Goal: Task Accomplishment & Management: Use online tool/utility

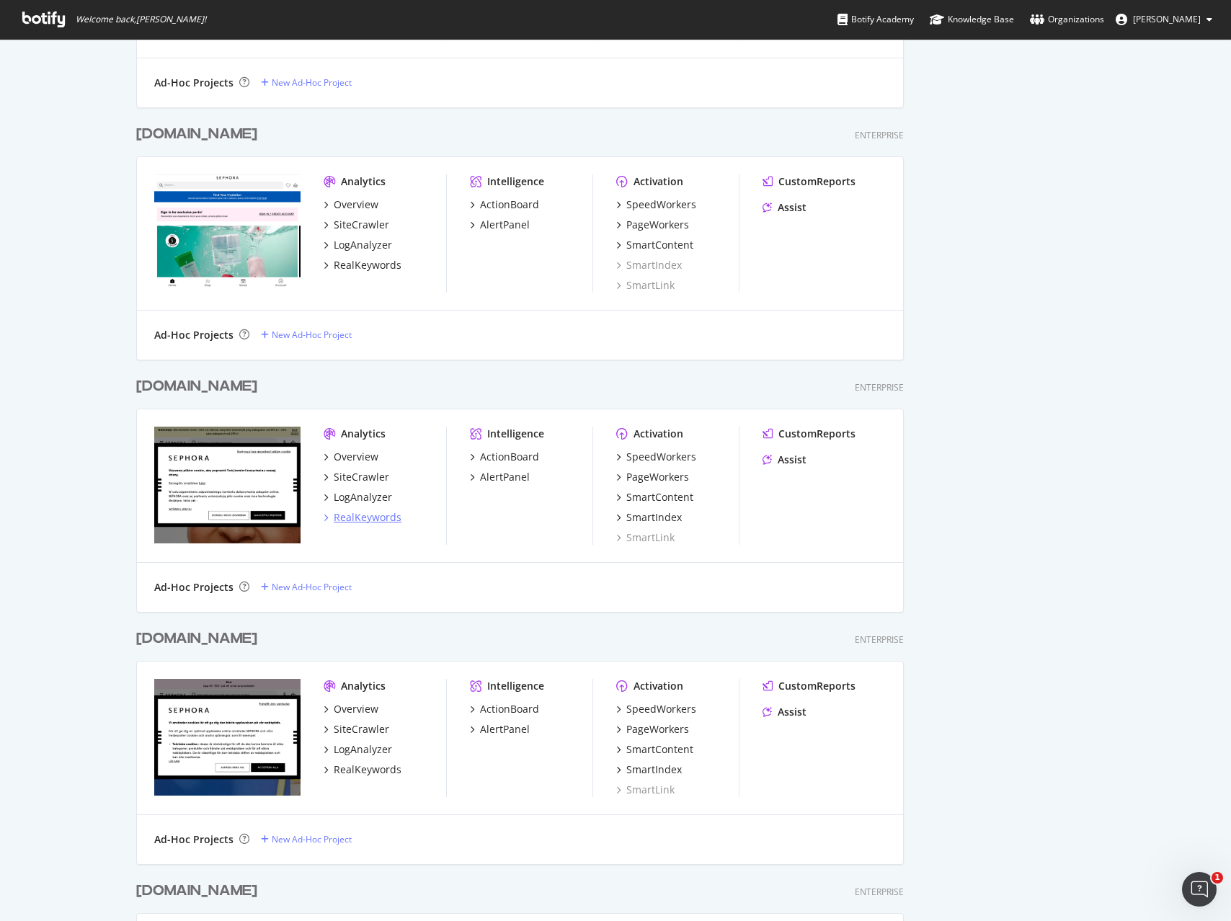
scroll to position [5106, 779]
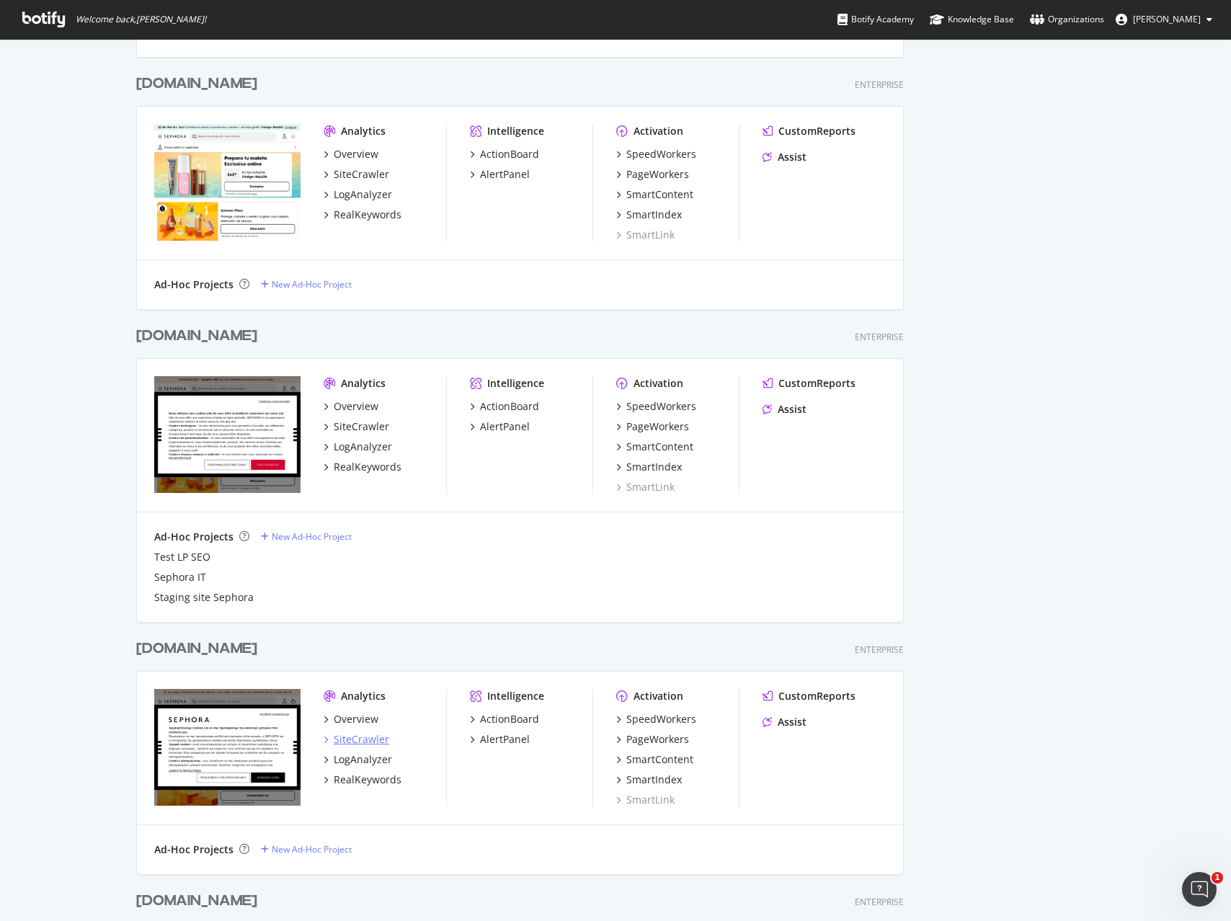
click at [358, 734] on div "SiteCrawler" at bounding box center [361, 739] width 55 height 14
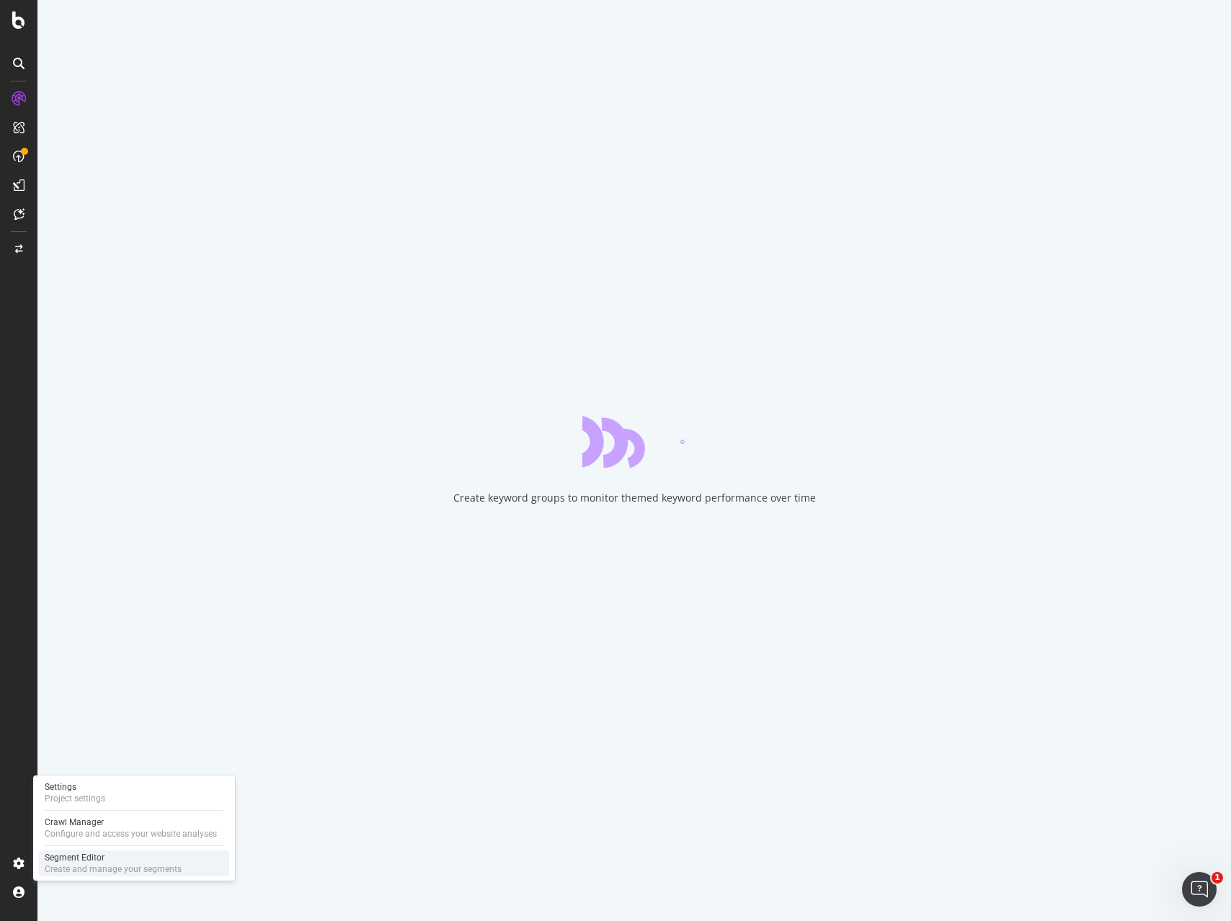
click at [98, 858] on div "Segment Editor" at bounding box center [113, 858] width 137 height 12
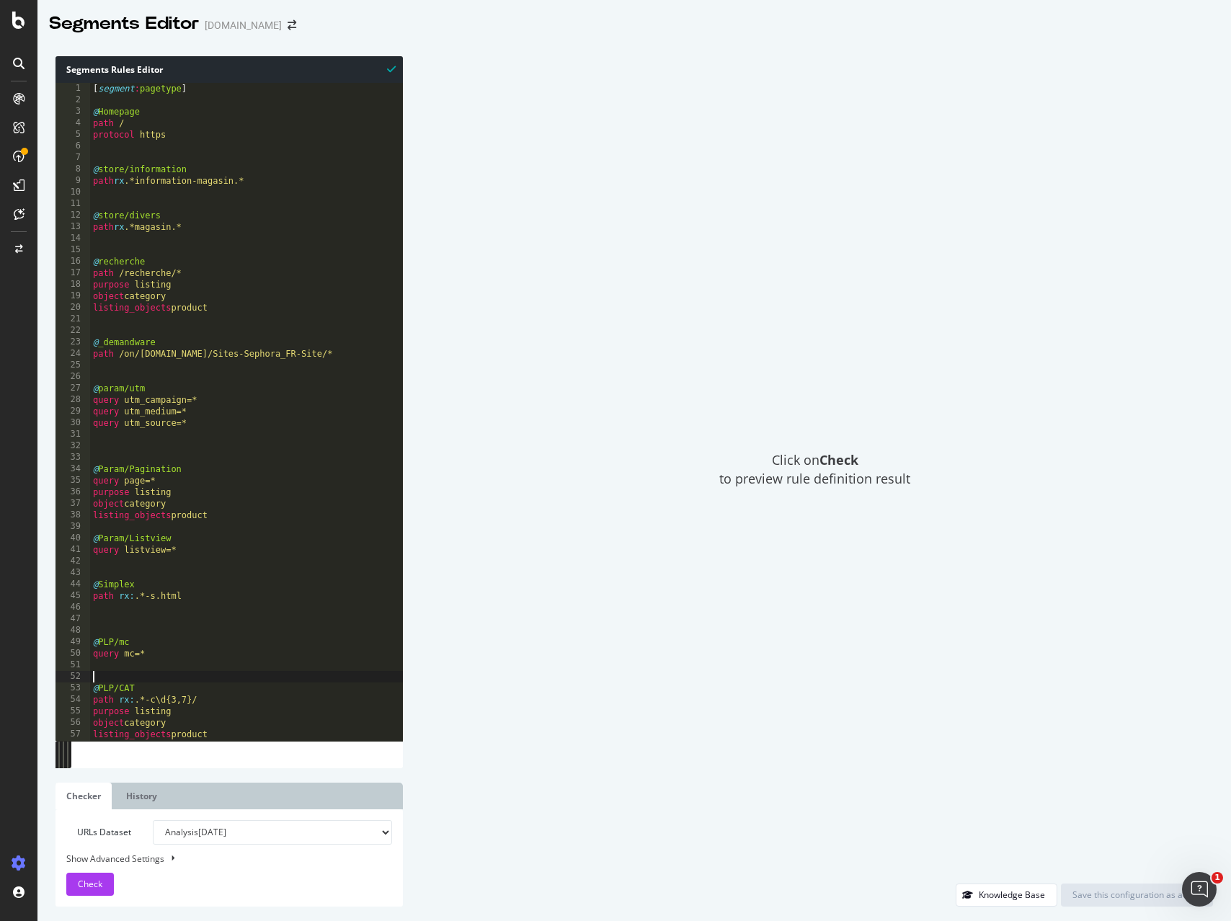
click at [185, 672] on div "[ segment : pagetype ] @ Homepage path / protocol https @ store/information pat…" at bounding box center [246, 423] width 313 height 681
type textarea "g"
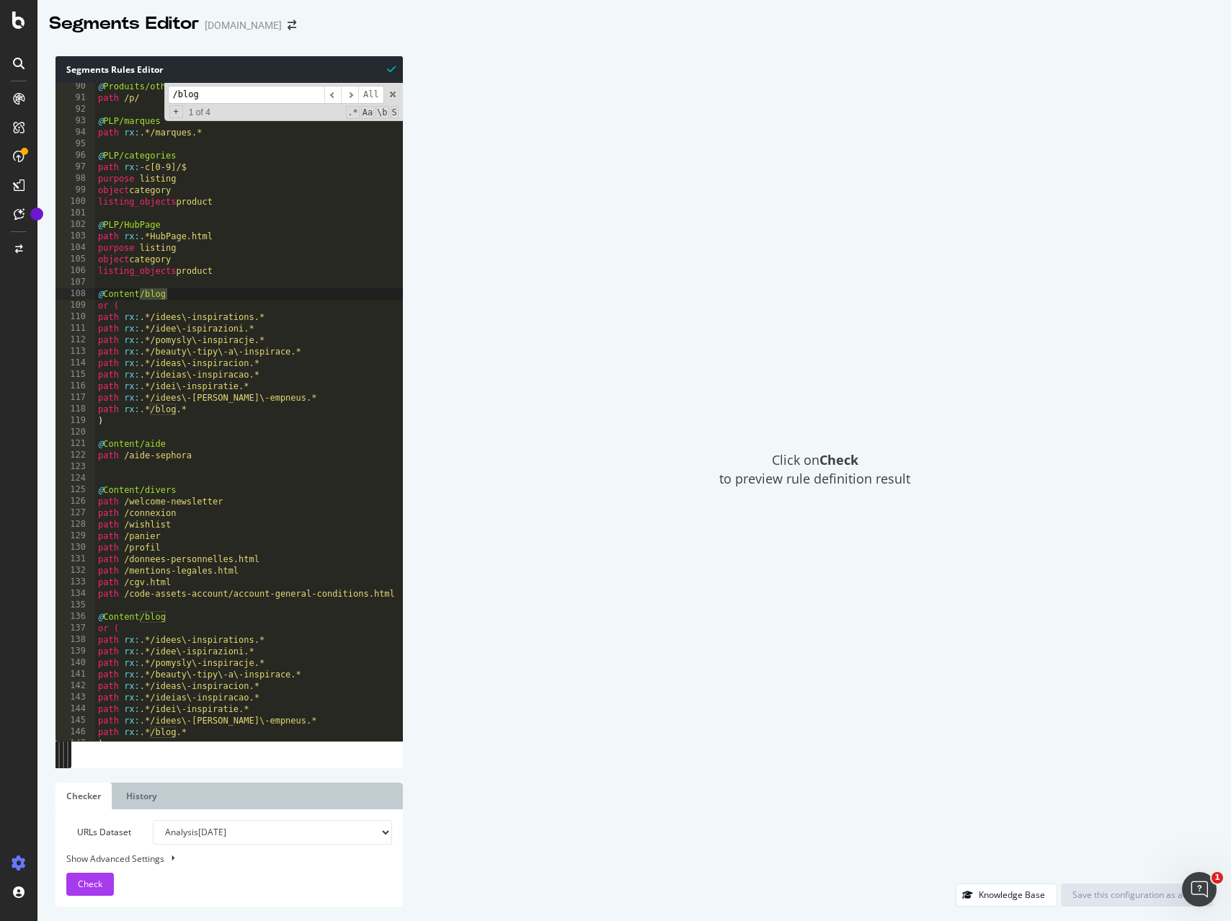
scroll to position [1111, 0]
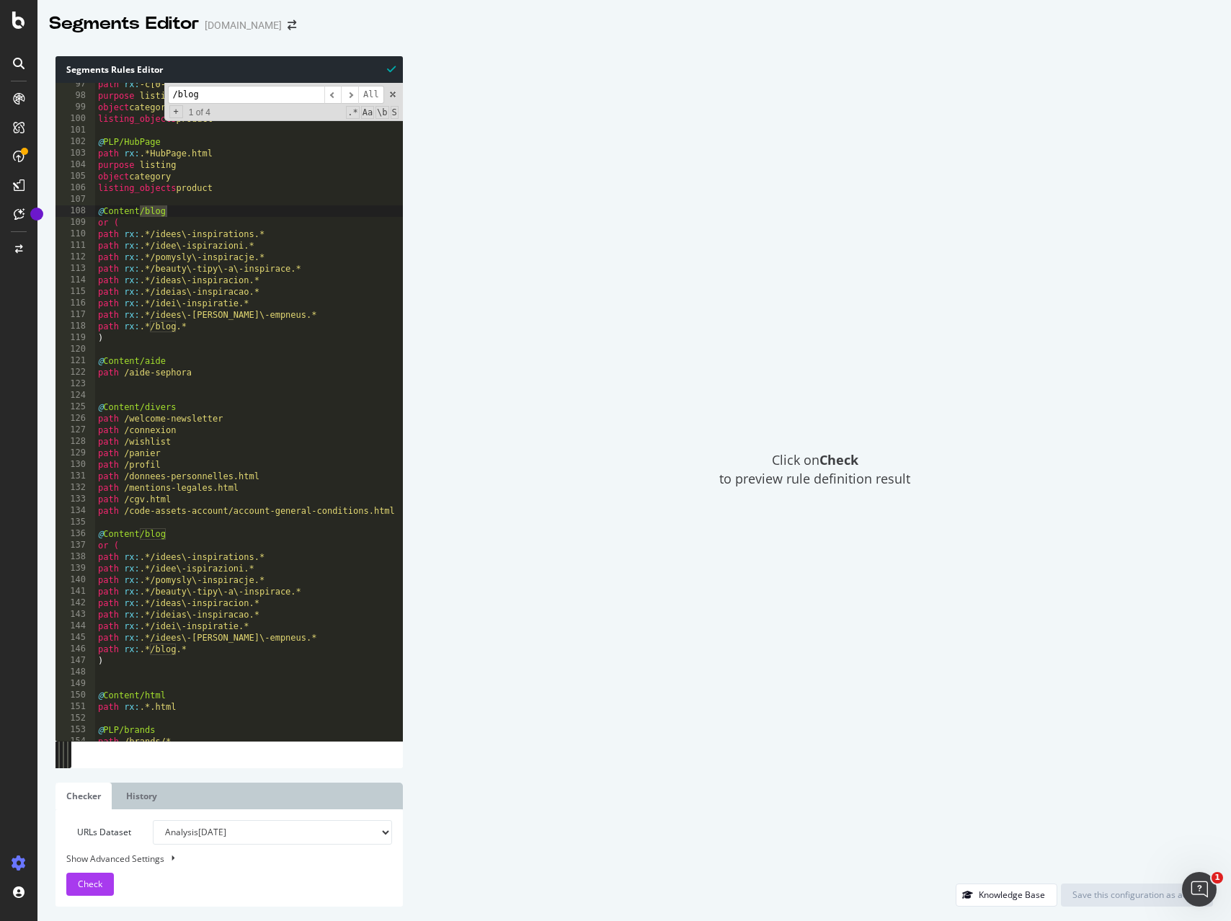
type input "/blog"
click at [184, 661] on div "path rx : -c[0-9]/$ purpose listing object category listing_objects product @ P…" at bounding box center [249, 419] width 308 height 681
drag, startPoint x: 198, startPoint y: 649, endPoint x: 108, endPoint y: 657, distance: 90.4
click at [74, 648] on div ") 97 98 99 100 101 102 103 104 105 106 107 108 109 110 111 112 113 114 115 116 …" at bounding box center [228, 412] width 347 height 658
click at [148, 662] on div "path rx : -c[0-9]/$ purpose listing object category listing_objects product @ P…" at bounding box center [249, 419] width 308 height 681
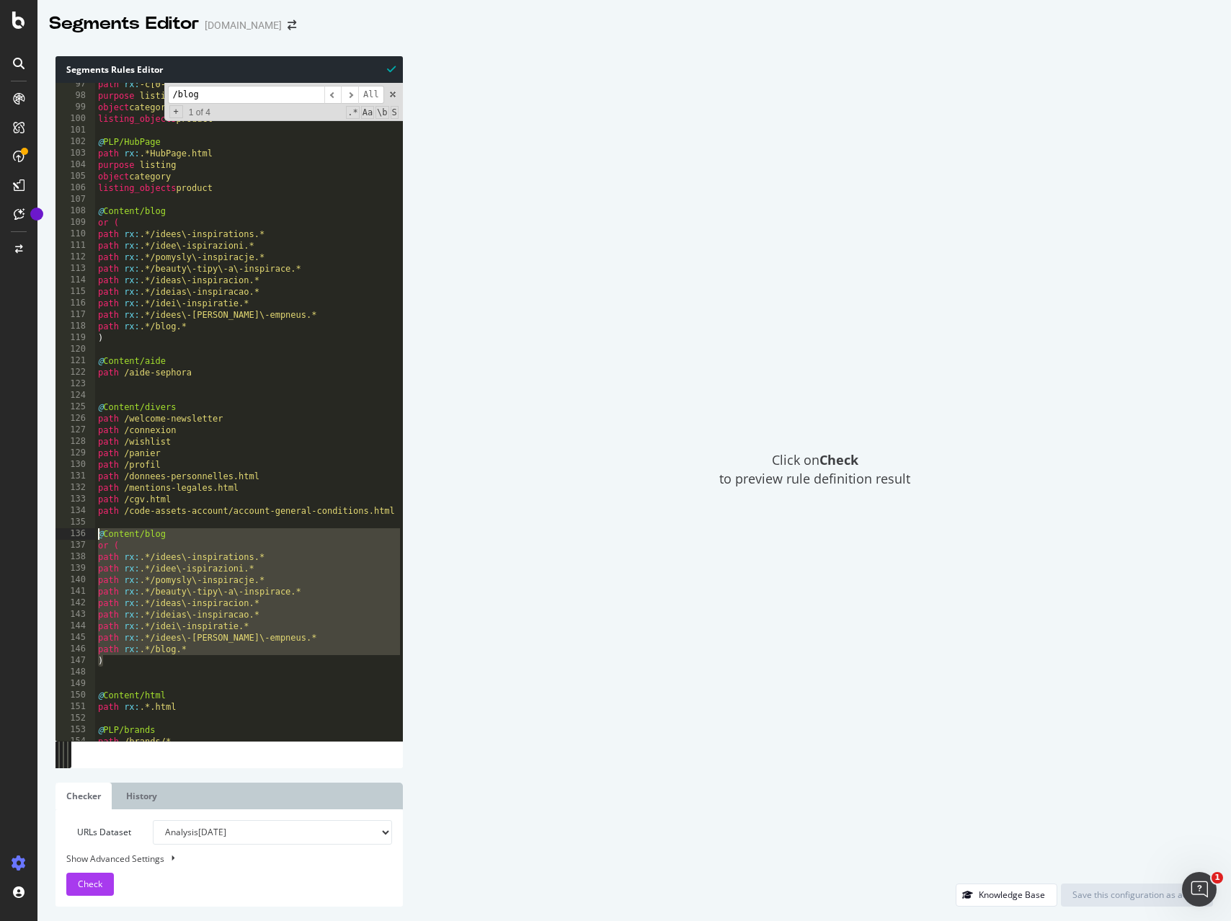
drag, startPoint x: 119, startPoint y: 661, endPoint x: 48, endPoint y: 537, distance: 143.0
click at [47, 535] on div "Segments Rules Editor ) 97 98 99 100 101 102 103 104 105 106 107 108 109 110 11…" at bounding box center [634, 481] width 1194 height 879
type textarea "@Content/blog or ("
click at [288, 23] on icon "arrow-right-arrow-left" at bounding box center [292, 25] width 9 height 10
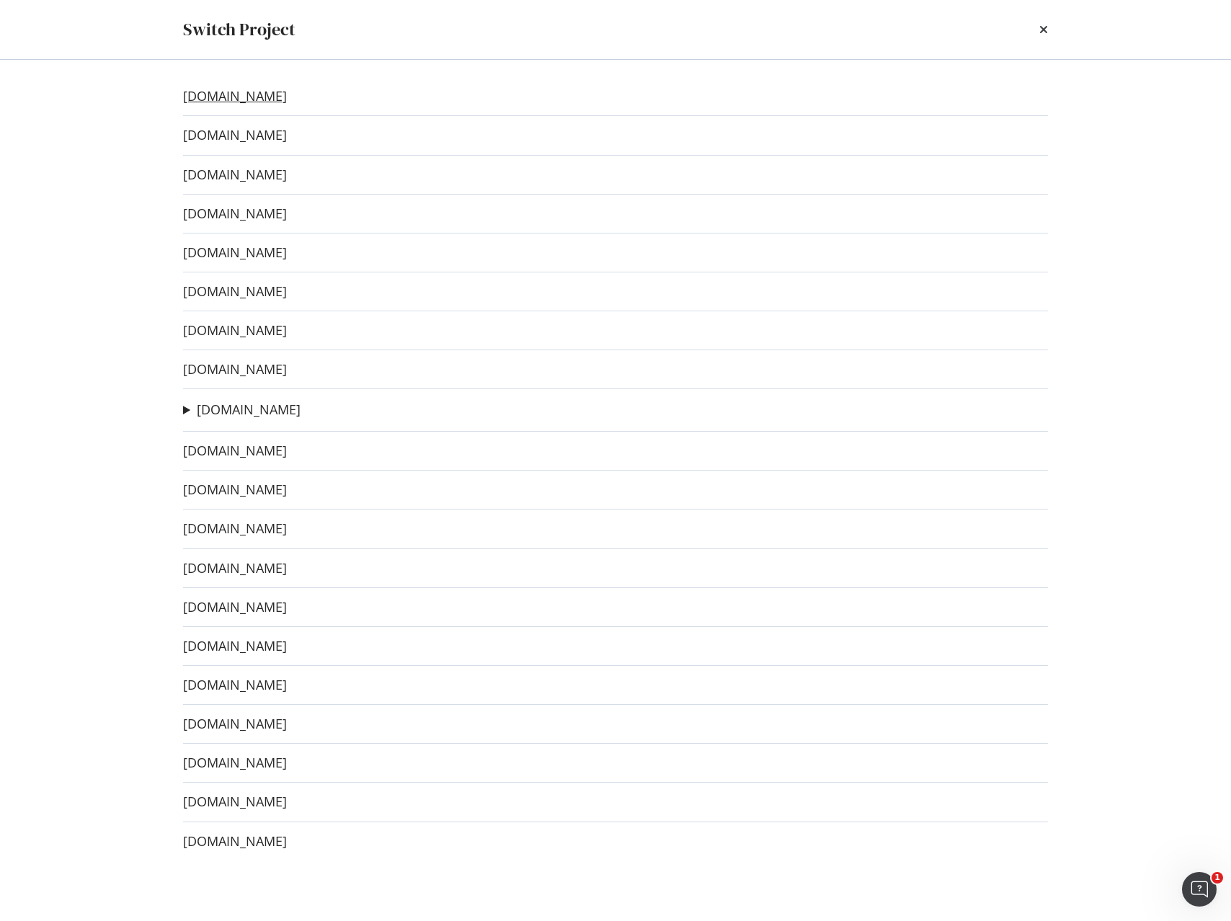
click at [254, 98] on link "[DOMAIN_NAME]" at bounding box center [235, 96] width 104 height 15
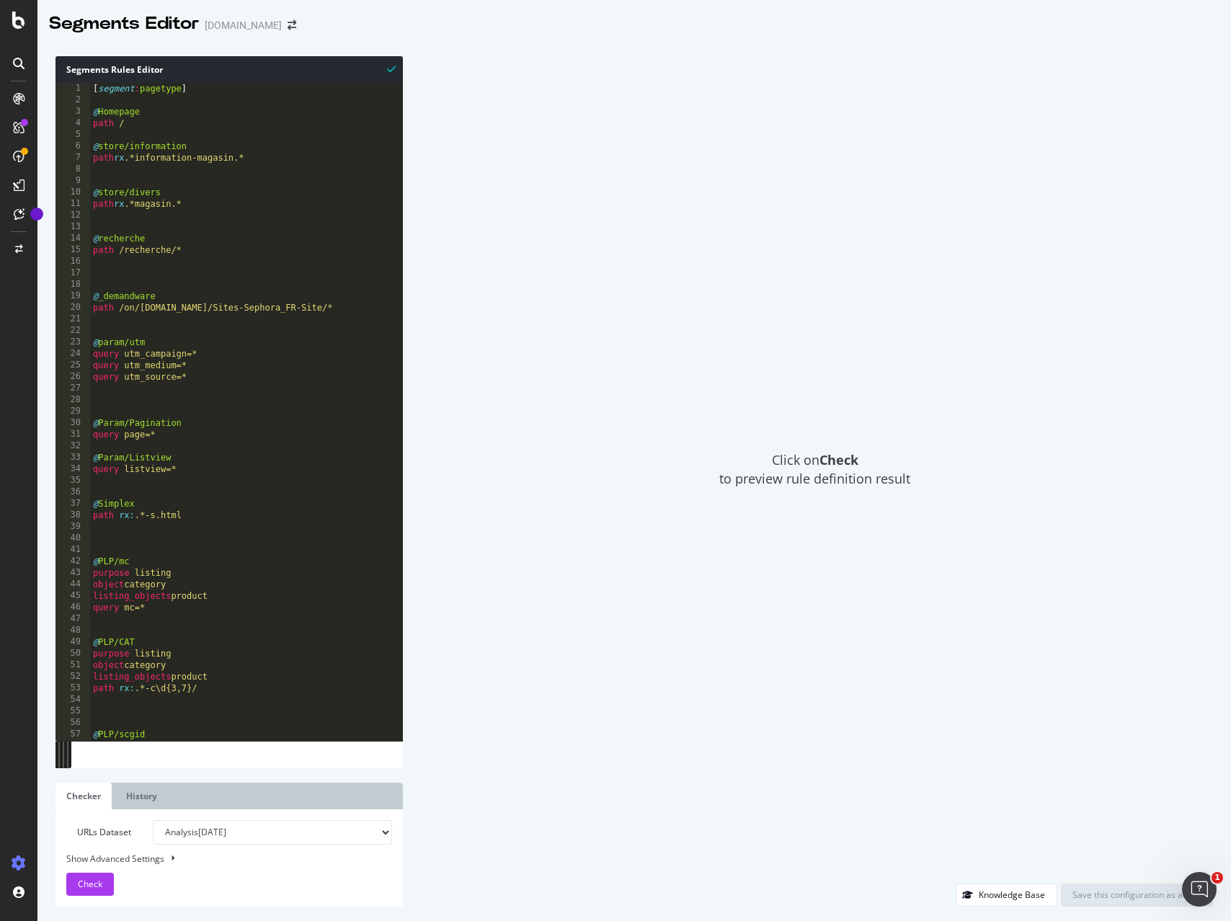
click at [170, 265] on div "[ segment : pagetype ] @ Homepage path / @ store/information path rx .*informat…" at bounding box center [246, 423] width 313 height 681
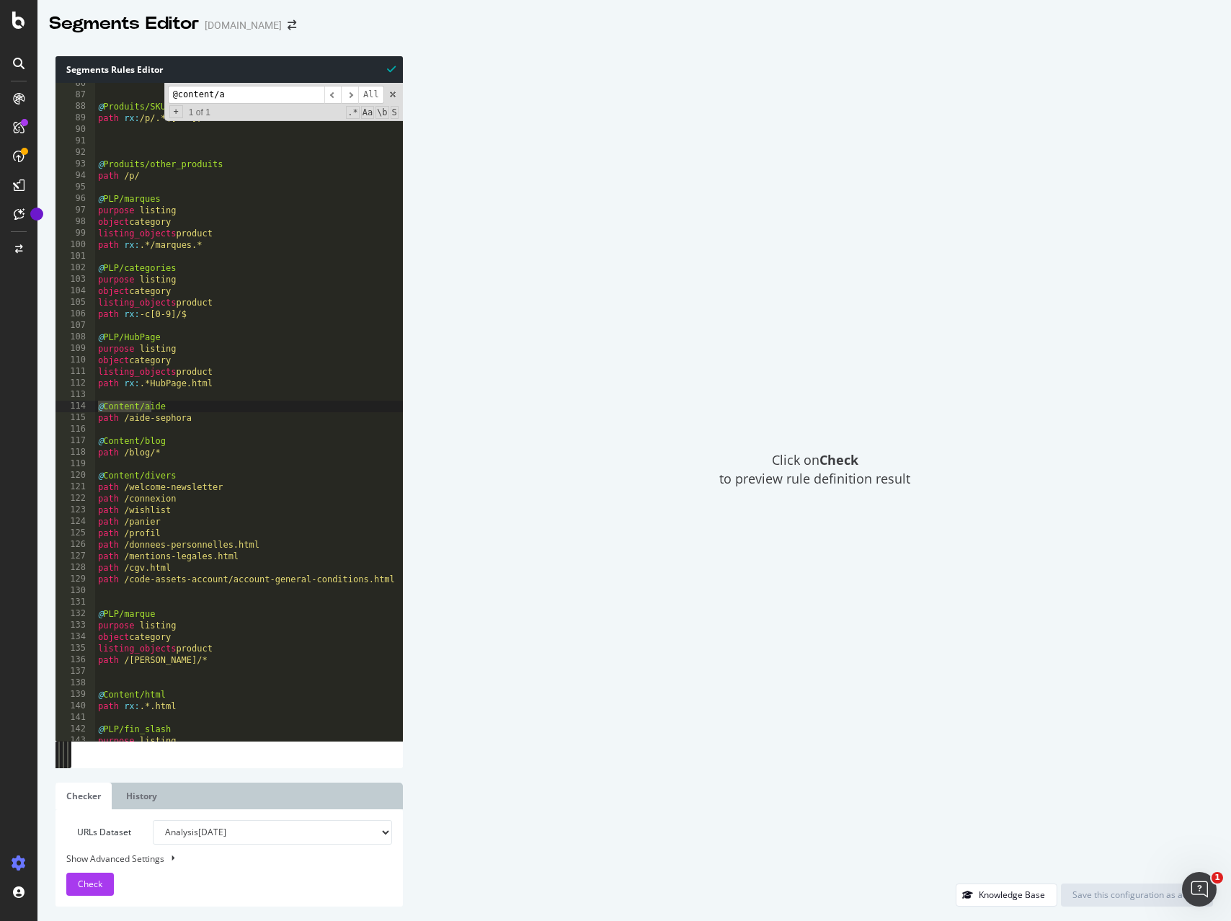
type input "@content/a"
type textarea "purpose listing"
click at [204, 344] on div "@ Produits/SKU path rx : /p/.*([0-9]).* @ Produits/other_produits path /p/ @ PL…" at bounding box center [249, 418] width 308 height 681
click at [123, 392] on div "@ Produits/SKU path rx : /p/.*([0-9]).* @ Produits/other_produits path /p/ @ PL…" at bounding box center [249, 418] width 308 height 681
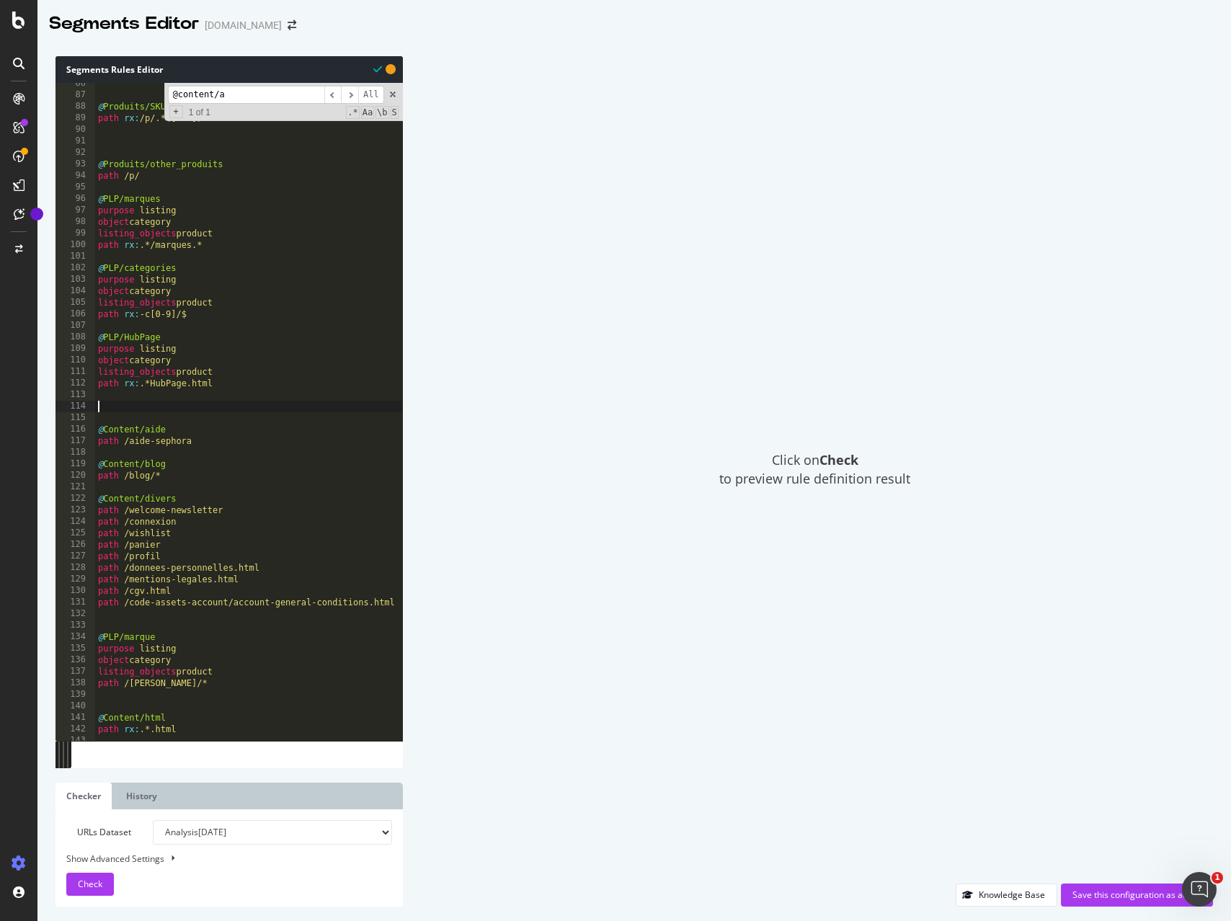
click at [112, 406] on div "@ Produits/SKU path rx : /p/.*([0-9]).* @ Produits/other_produits path /p/ @ PL…" at bounding box center [249, 418] width 308 height 681
paste textarea ")"
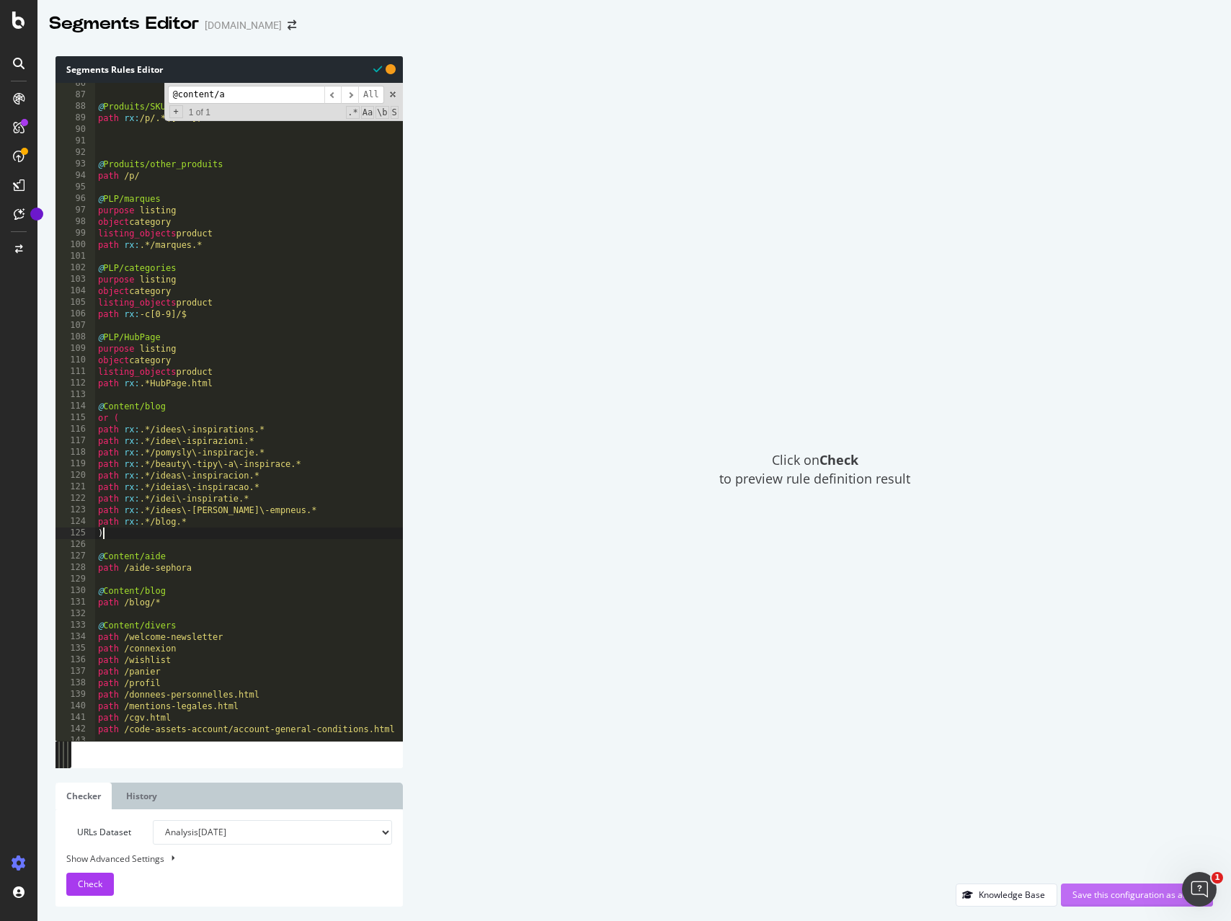
type textarea ")"
click at [1103, 897] on div "Save this configuration as active" at bounding box center [1136, 895] width 129 height 12
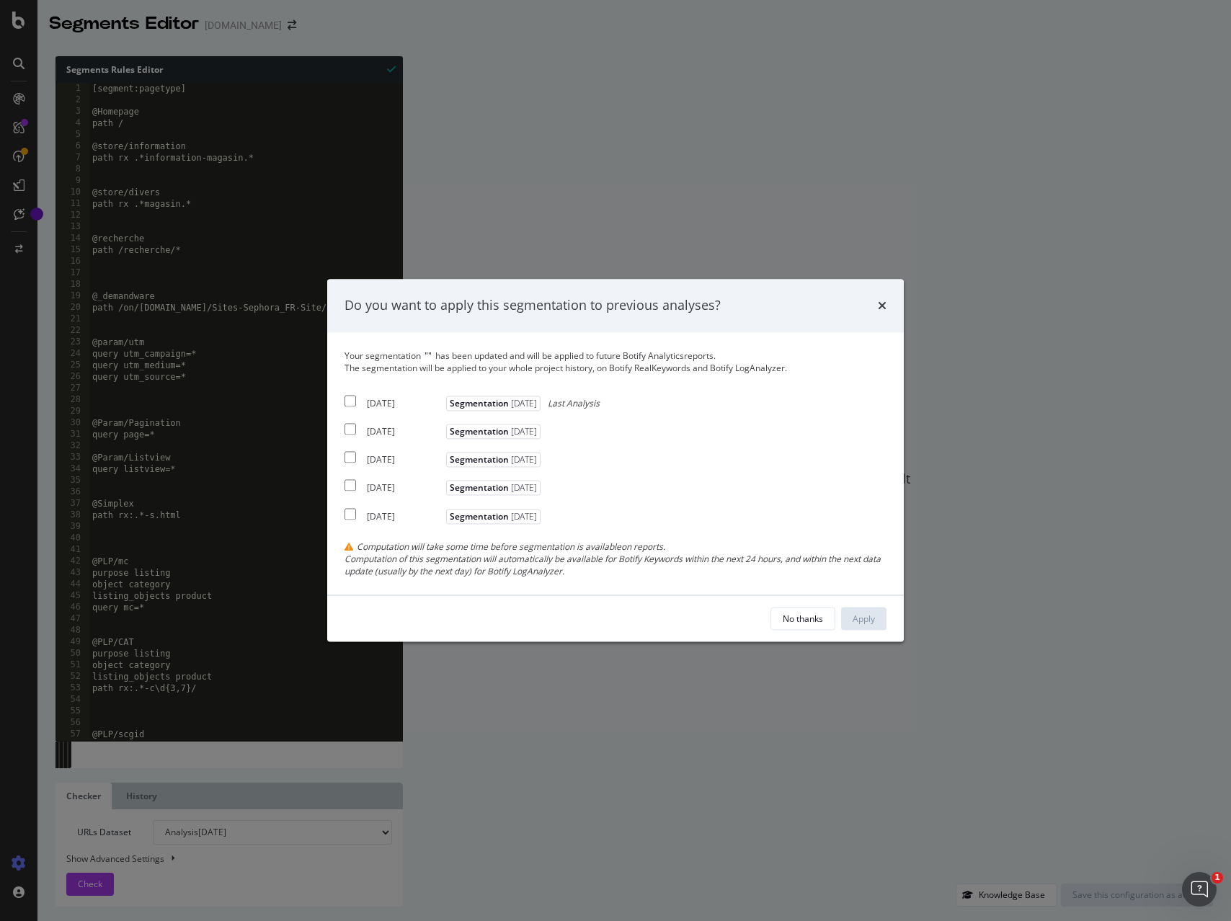
click at [368, 401] on div "[DATE]" at bounding box center [405, 403] width 76 height 12
checkbox input "true"
click at [858, 623] on div "Apply" at bounding box center [864, 619] width 22 height 12
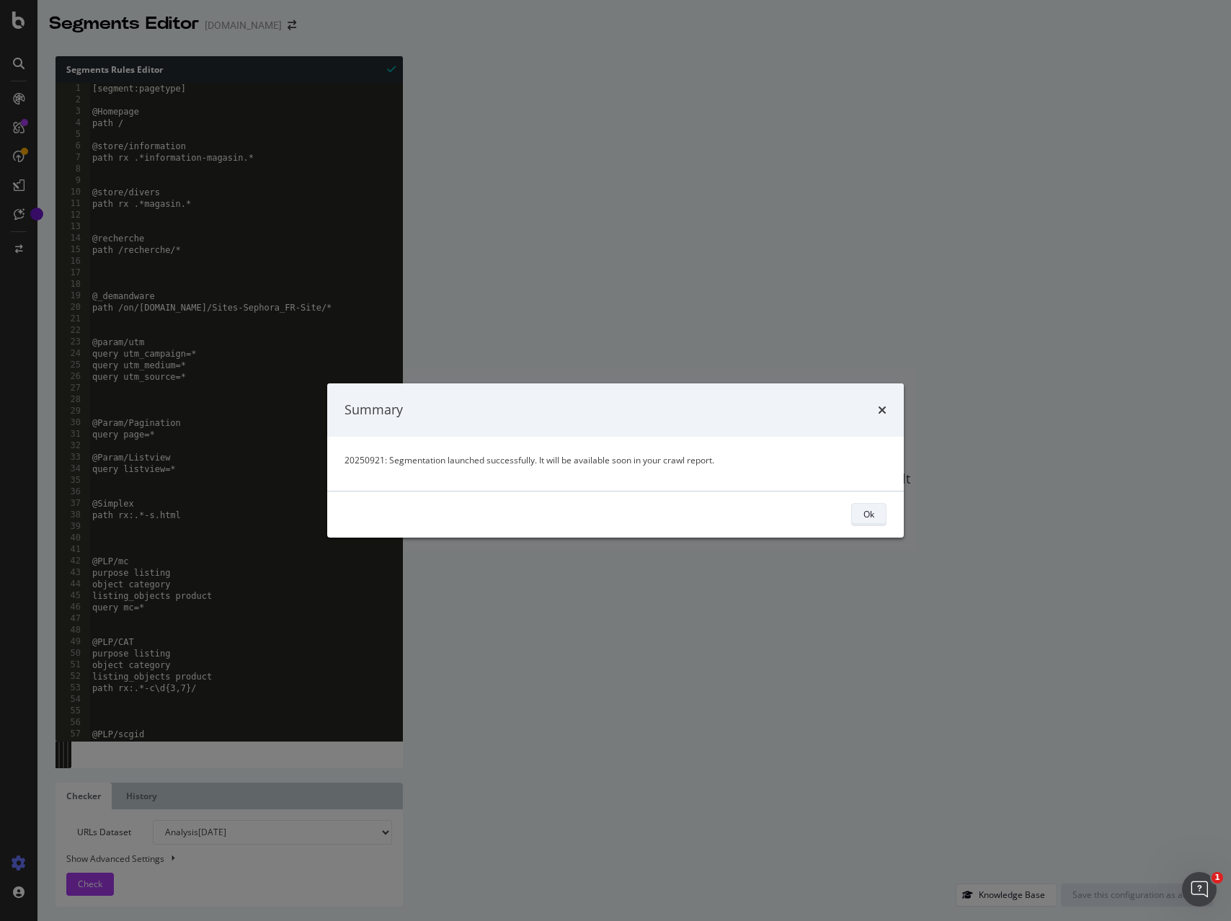
click at [857, 516] on button "Ok" at bounding box center [868, 514] width 35 height 23
